Goal: Check status: Check status

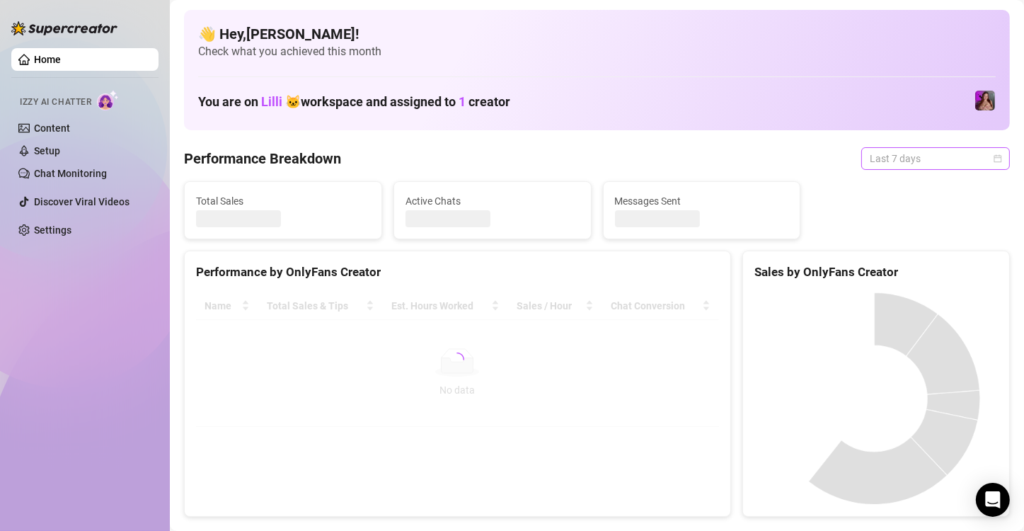
click at [924, 160] on span "Last 7 days" at bounding box center [935, 158] width 132 height 21
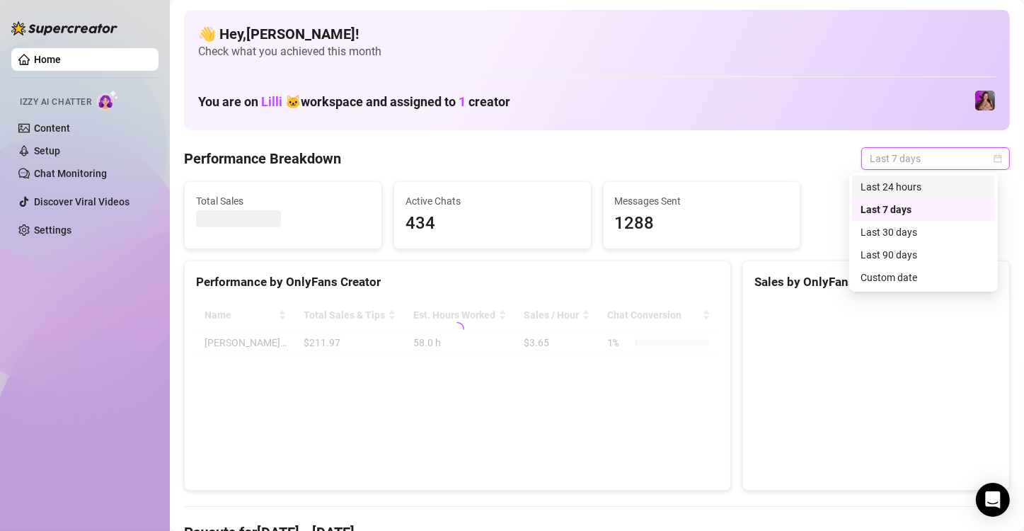
click at [874, 187] on div "Last 24 hours" at bounding box center [923, 187] width 126 height 16
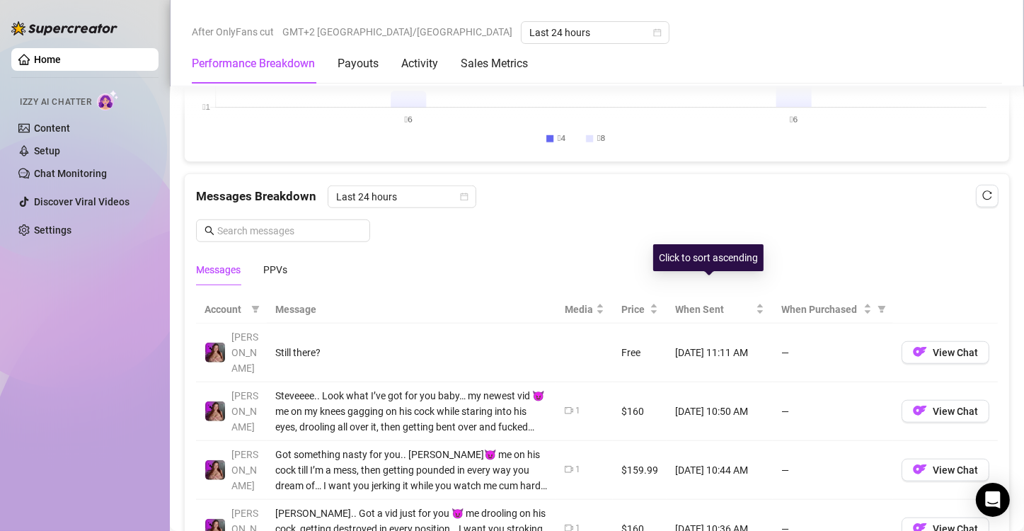
scroll to position [1344, 0]
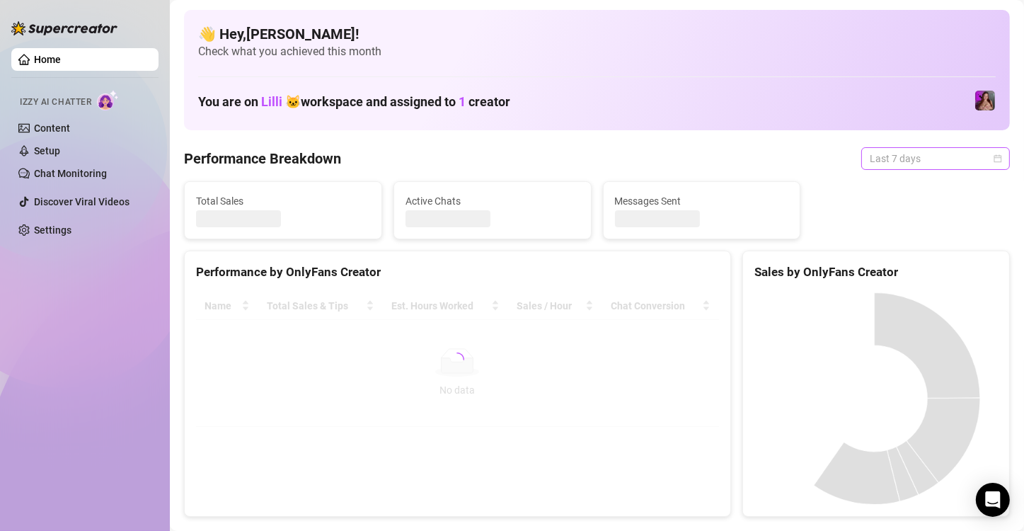
click at [893, 160] on span "Last 7 days" at bounding box center [935, 158] width 132 height 21
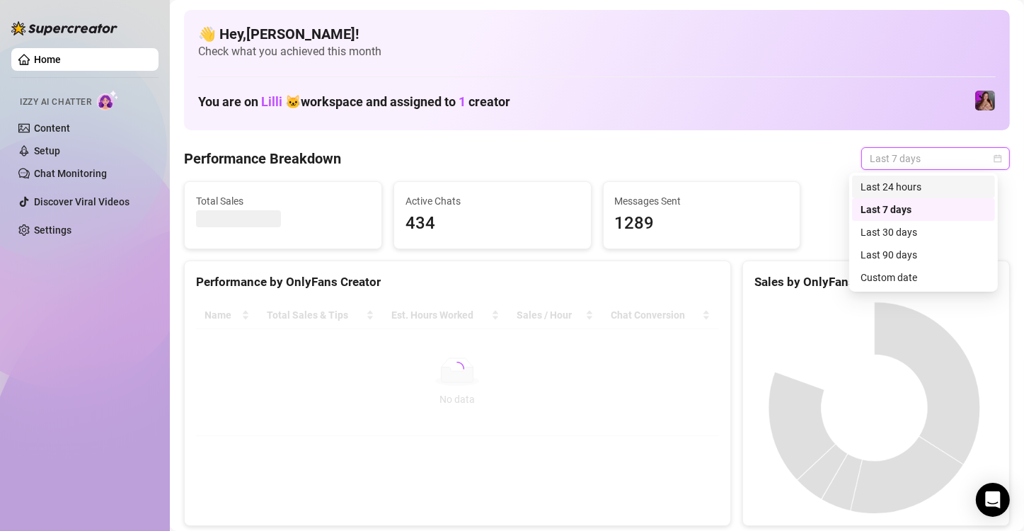
click at [882, 187] on div "Last 24 hours" at bounding box center [923, 187] width 126 height 16
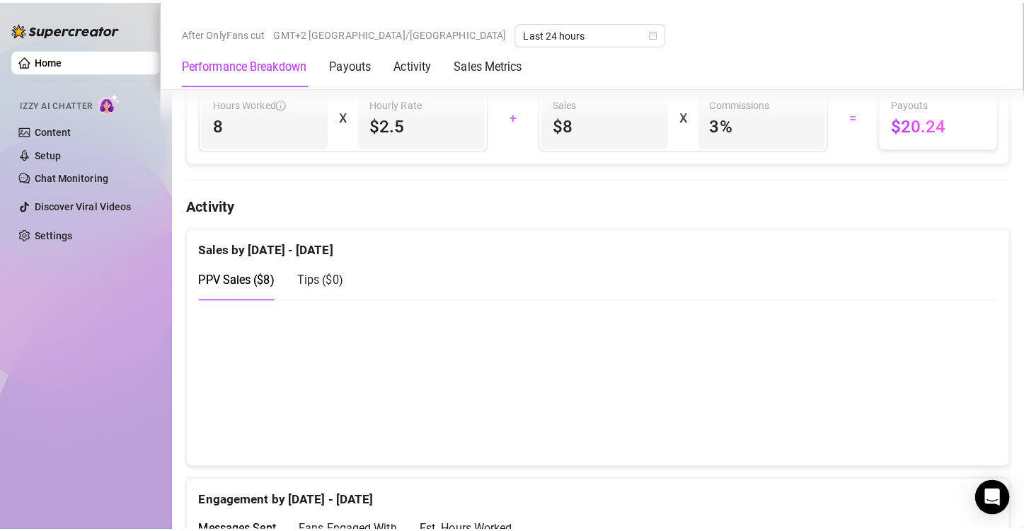
scroll to position [495, 0]
